Goal: Check status: Check status

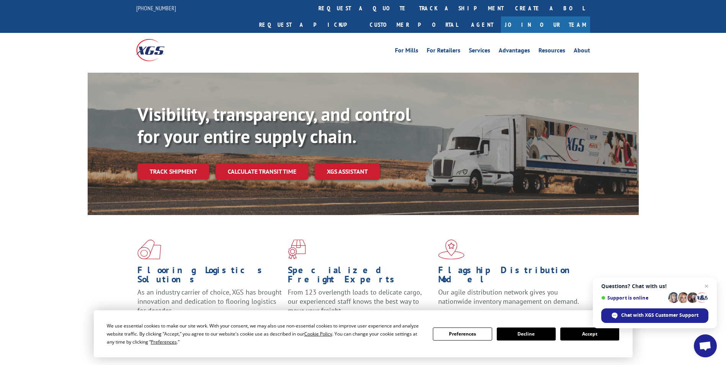
click at [413, 7] on link "track a shipment" at bounding box center [461, 8] width 96 height 16
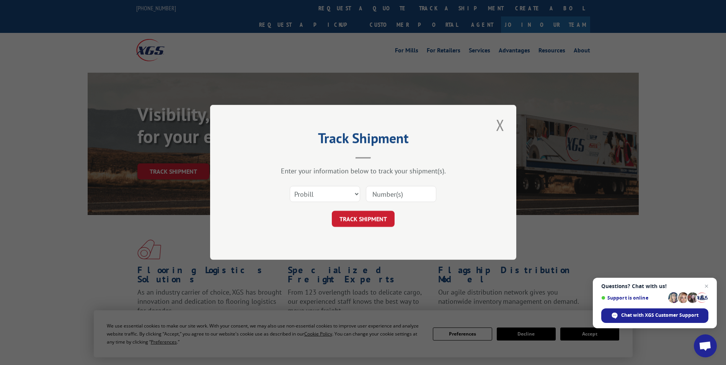
paste input "Xpress Global Systems"
click at [398, 192] on input "Xpress Global Systems" at bounding box center [401, 194] width 70 height 16
paste input "BG994969025"
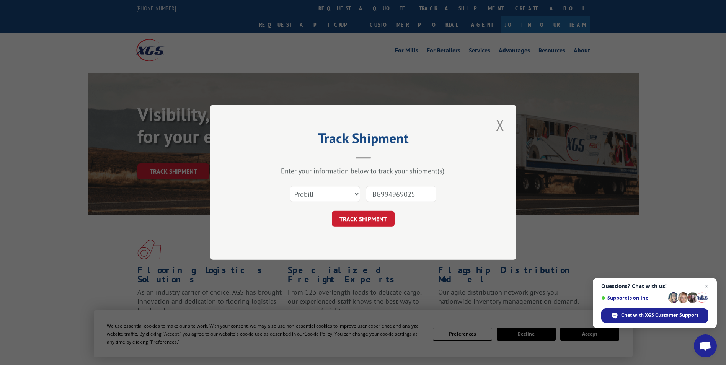
type input "BG994969025"
click at [353, 196] on select "Select category... Probill BOL PO" at bounding box center [325, 194] width 70 height 16
select select "bol"
click at [290, 186] on select "Select category... Probill BOL PO" at bounding box center [325, 194] width 70 height 16
click at [366, 217] on button "TRACK SHIPMENT" at bounding box center [363, 219] width 63 height 16
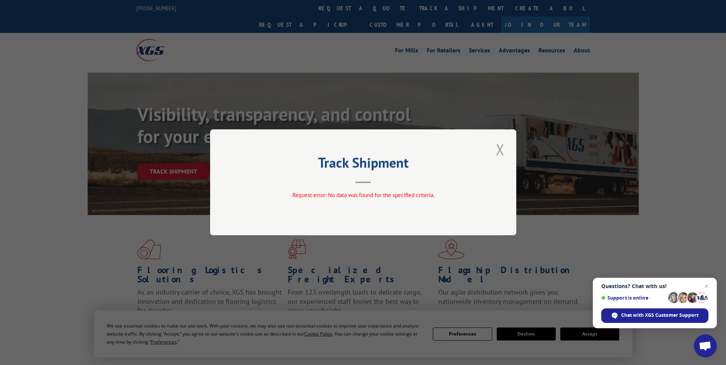
click at [505, 149] on button "Close modal" at bounding box center [500, 149] width 13 height 21
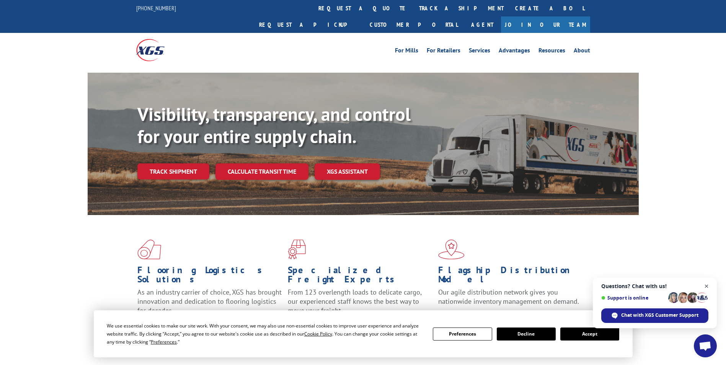
click at [707, 287] on span "Open chat" at bounding box center [707, 287] width 10 height 10
